Goal: Use online tool/utility

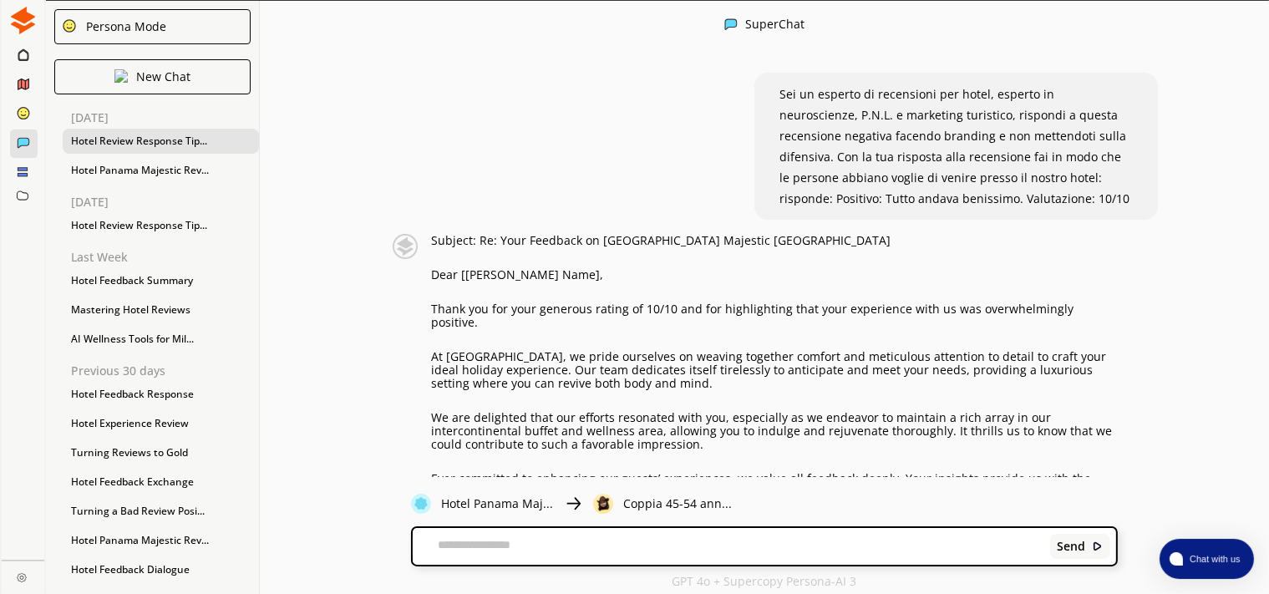
scroll to position [17933, 0]
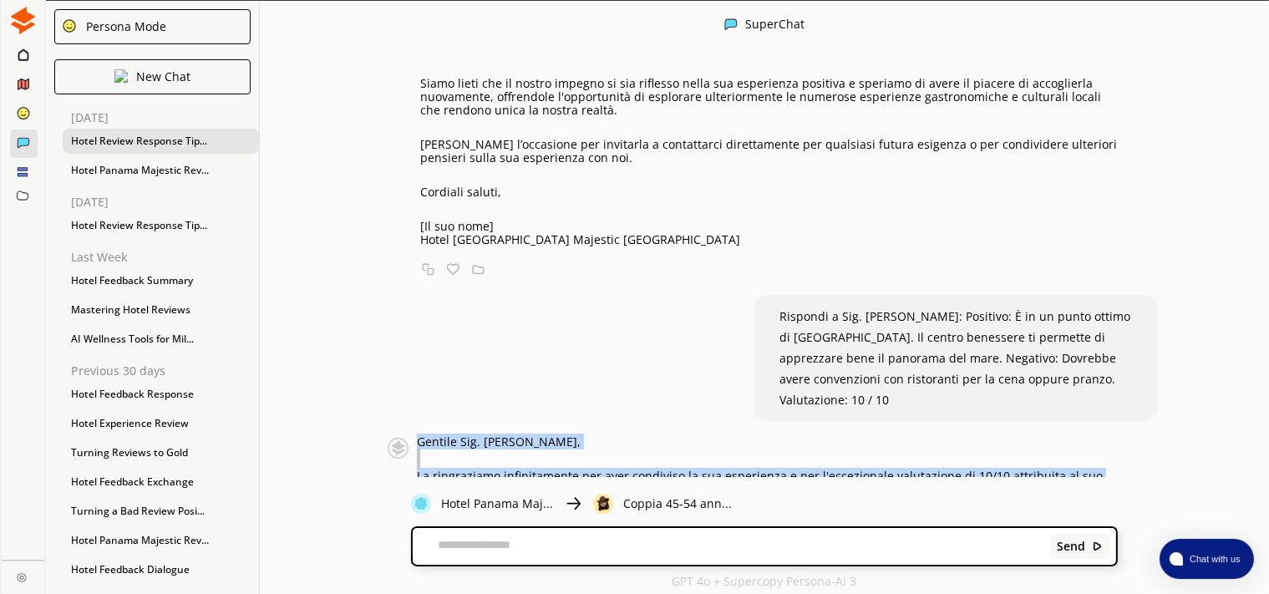
click at [840, 469] on p "La ringraziamo infinitamente per aver condiviso la sua esperienza e per l'eccez…" at bounding box center [767, 489] width 701 height 40
drag, startPoint x: 521, startPoint y: 407, endPoint x: 413, endPoint y: 118, distance: 308.7
click at [413, 118] on div "Sei un esperto di recensioni per hotel, esperto in neuroscienze, P.N.L. e marke…" at bounding box center [764, 266] width 1009 height 421
copy div "Loremip Dol. Sita, Co adipiscinge seddoeiusmodt inc utla etdolorem al eni admin…"
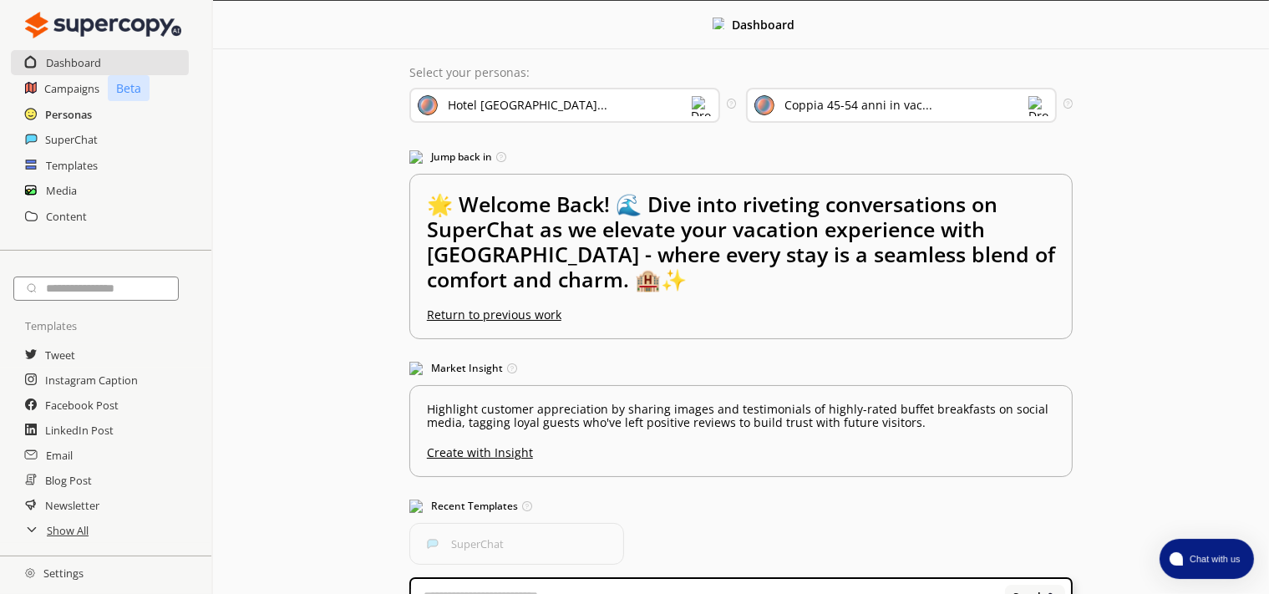
click at [61, 109] on h2 "Personas" at bounding box center [68, 114] width 47 height 25
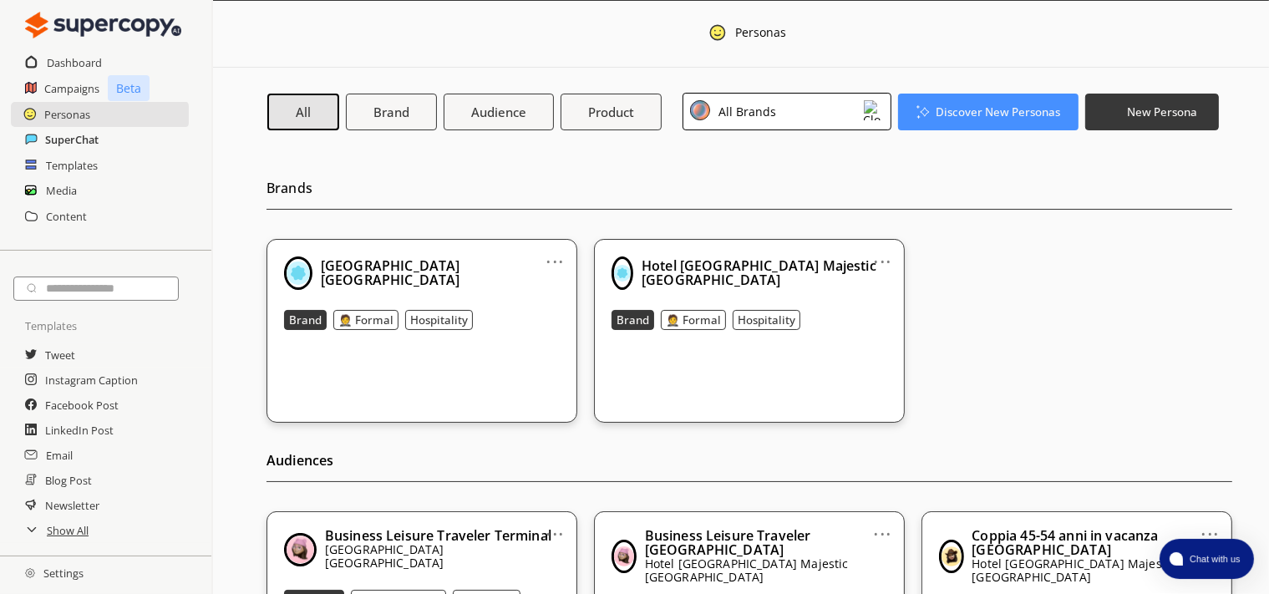
click at [72, 137] on h2 "SuperChat" at bounding box center [71, 139] width 53 height 25
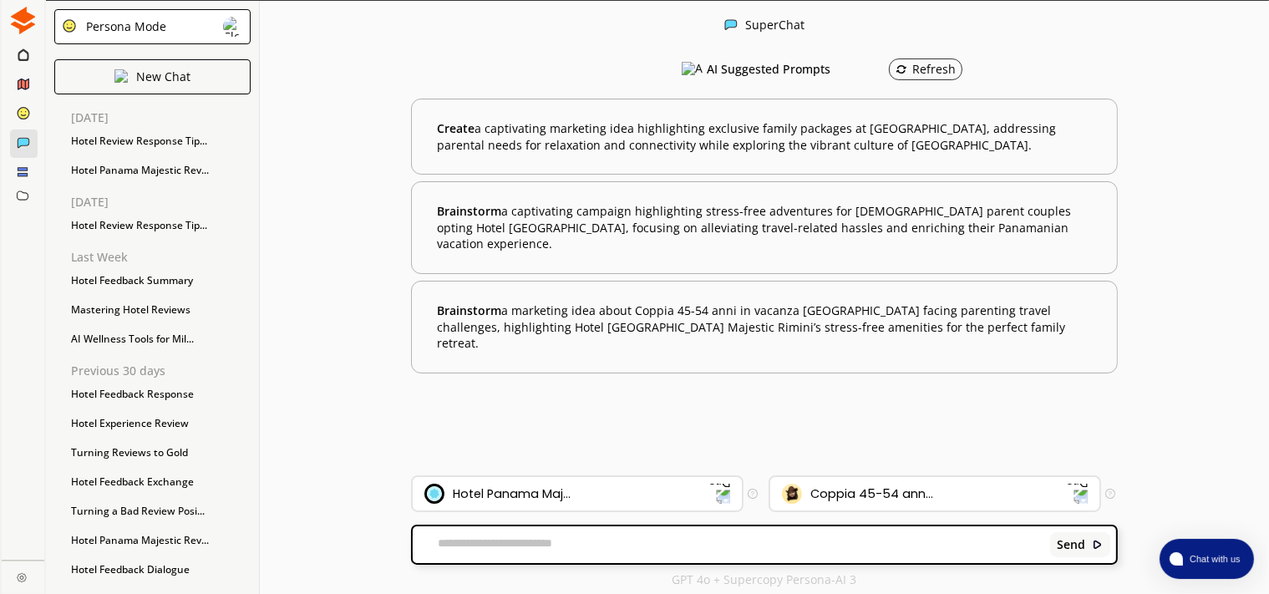
click at [566, 540] on textarea at bounding box center [728, 544] width 631 height 17
click at [393, 371] on div "SuperChat AI Suggested Prompts Refresh Create a captivating marketing idea high…" at bounding box center [764, 298] width 1009 height 594
